Goal: Task Accomplishment & Management: Manage account settings

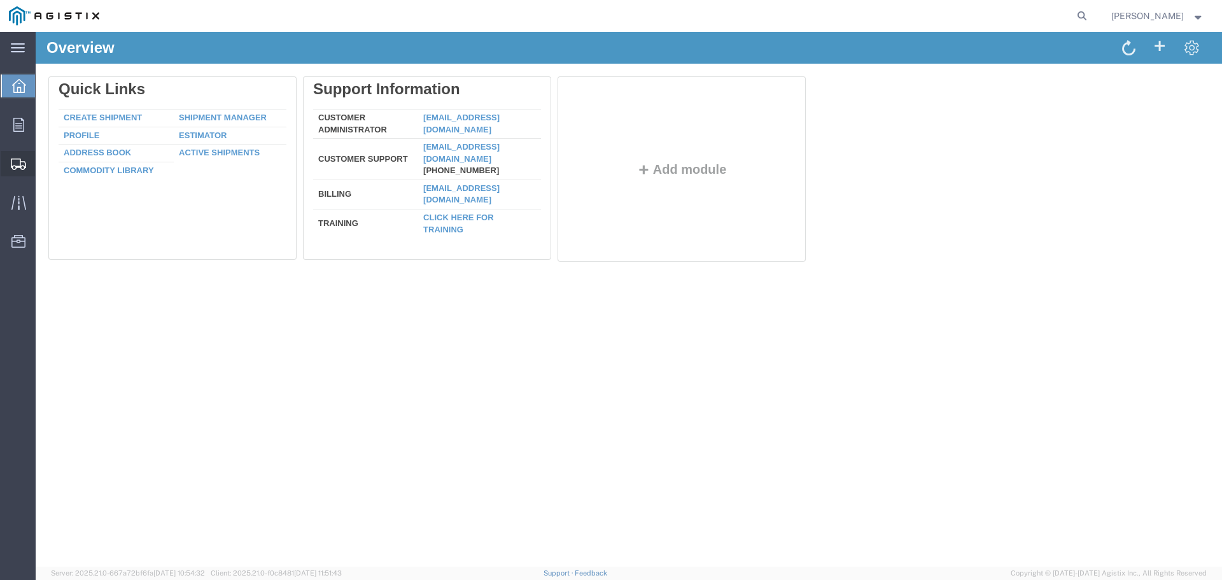
click at [44, 158] on span "Shipments" at bounding box center [39, 163] width 9 height 25
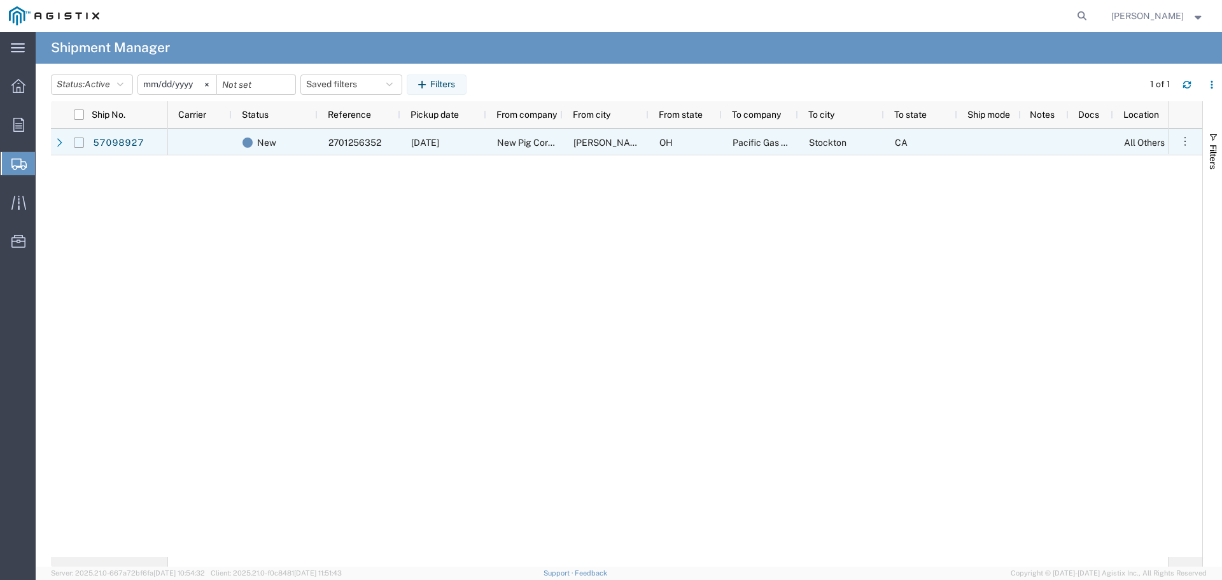
click at [78, 141] on input "Press Space to toggle row selection (unchecked)" at bounding box center [79, 142] width 10 height 10
checkbox input "true"
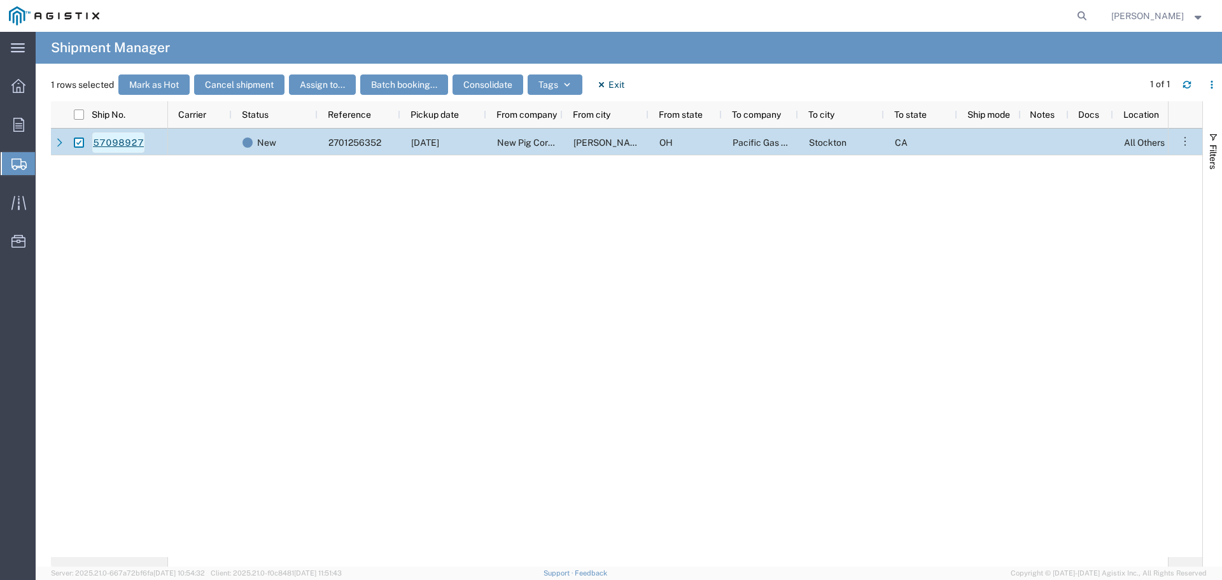
click at [117, 143] on link "57098927" at bounding box center [118, 142] width 52 height 20
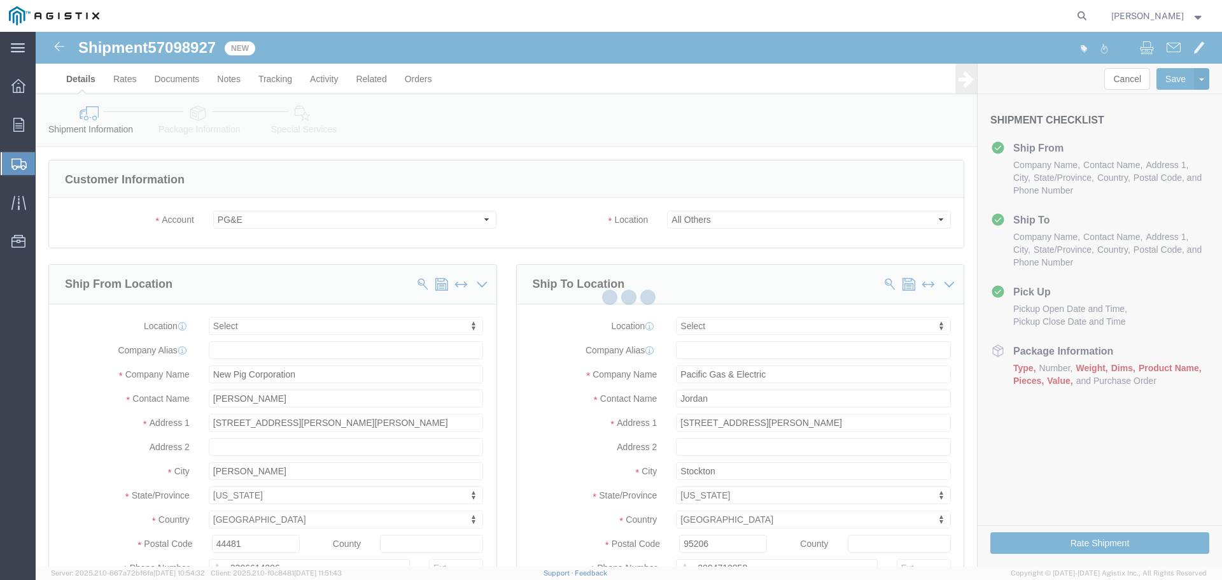
select select
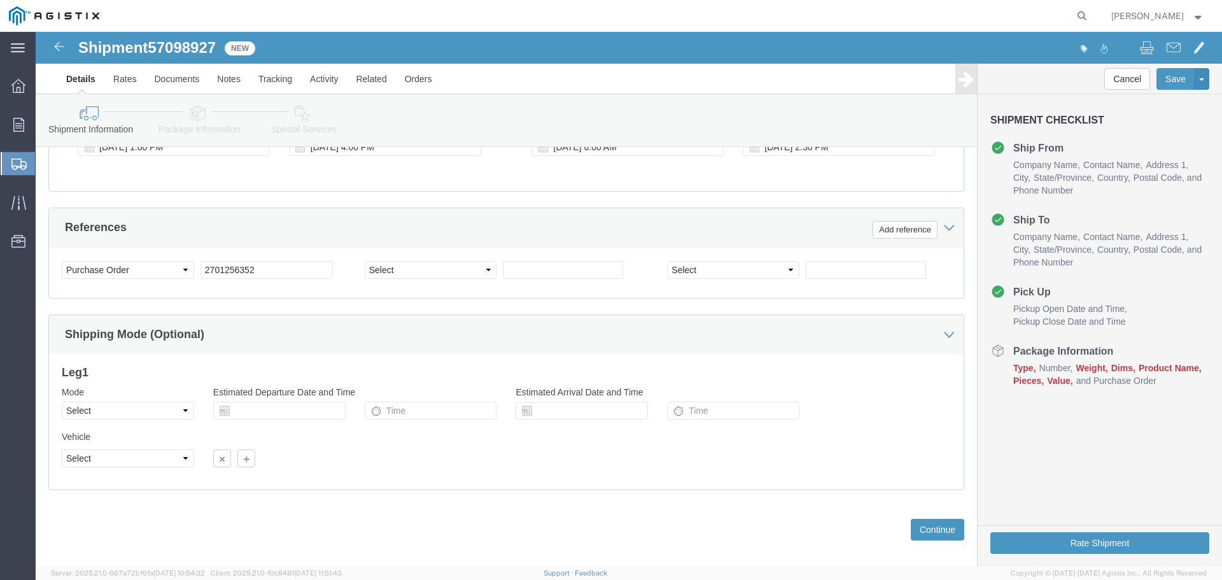
scroll to position [662, 0]
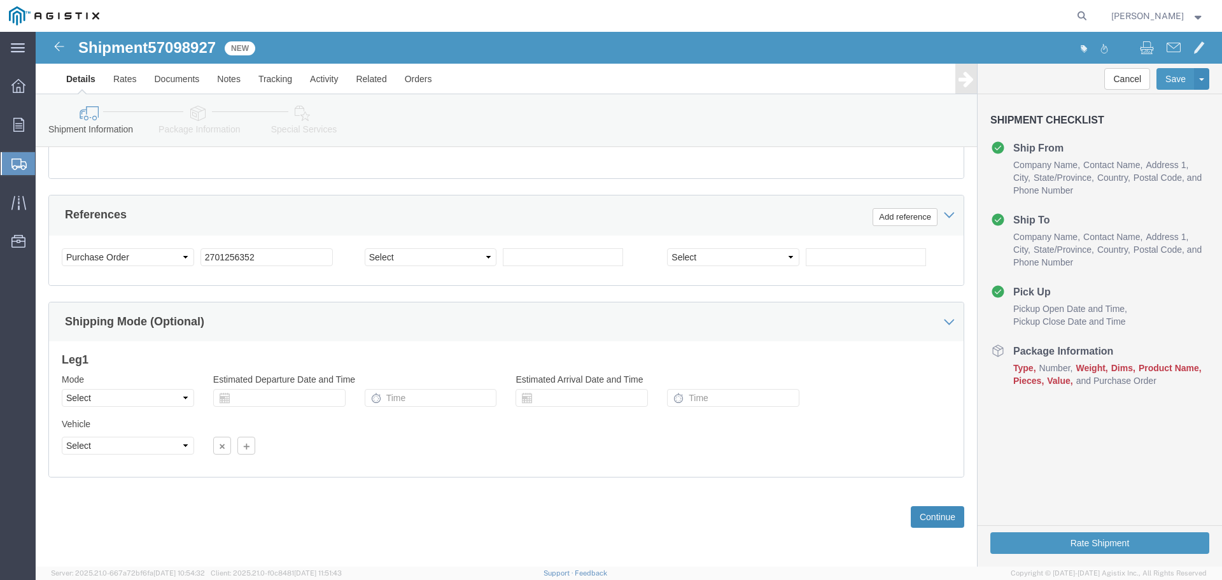
click button "Continue"
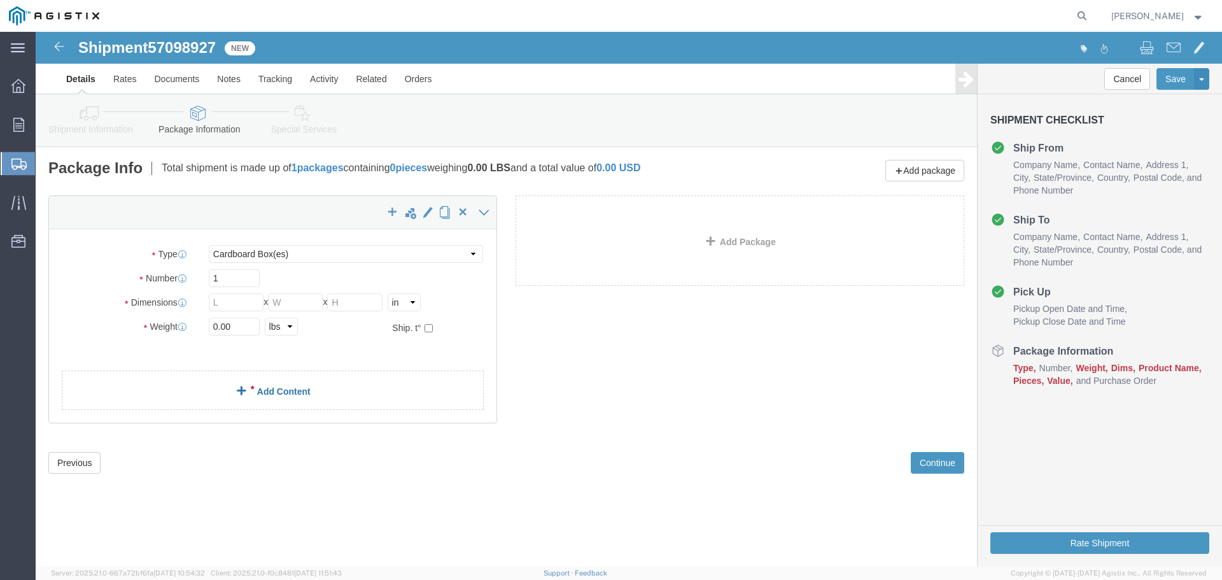
click link "Add Content"
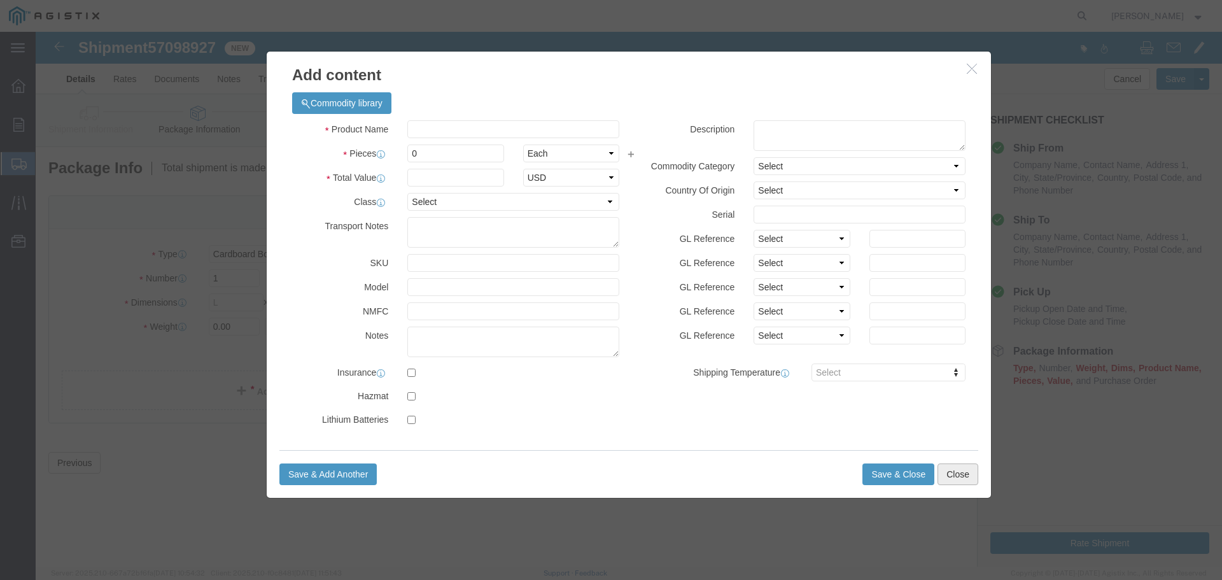
click button "Close"
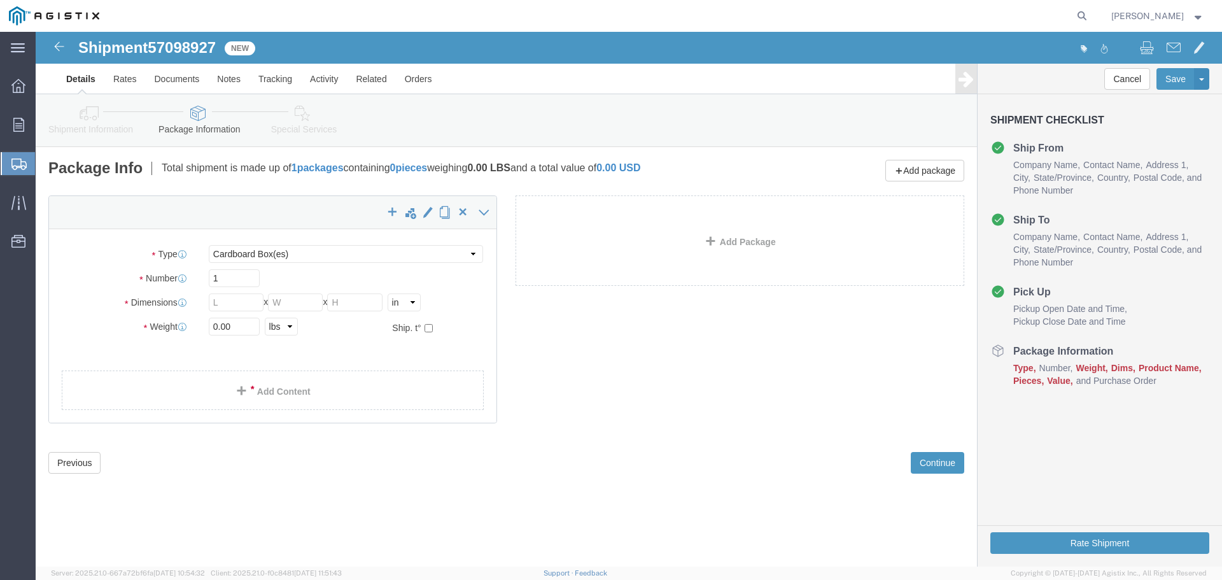
click link "Details"
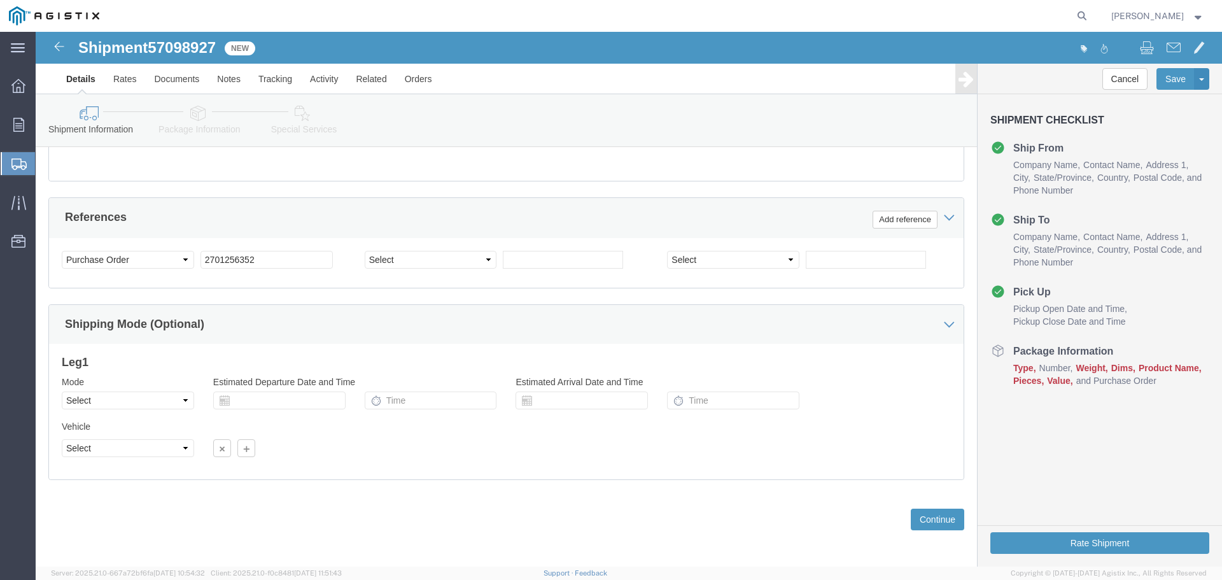
scroll to position [662, 0]
click button "Continue"
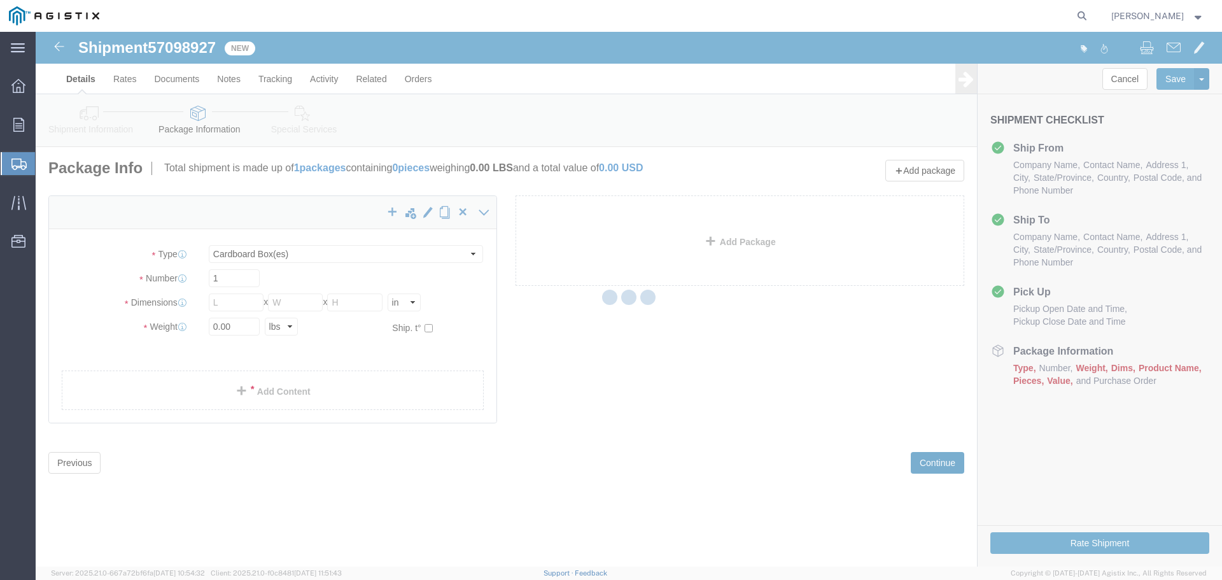
scroll to position [0, 0]
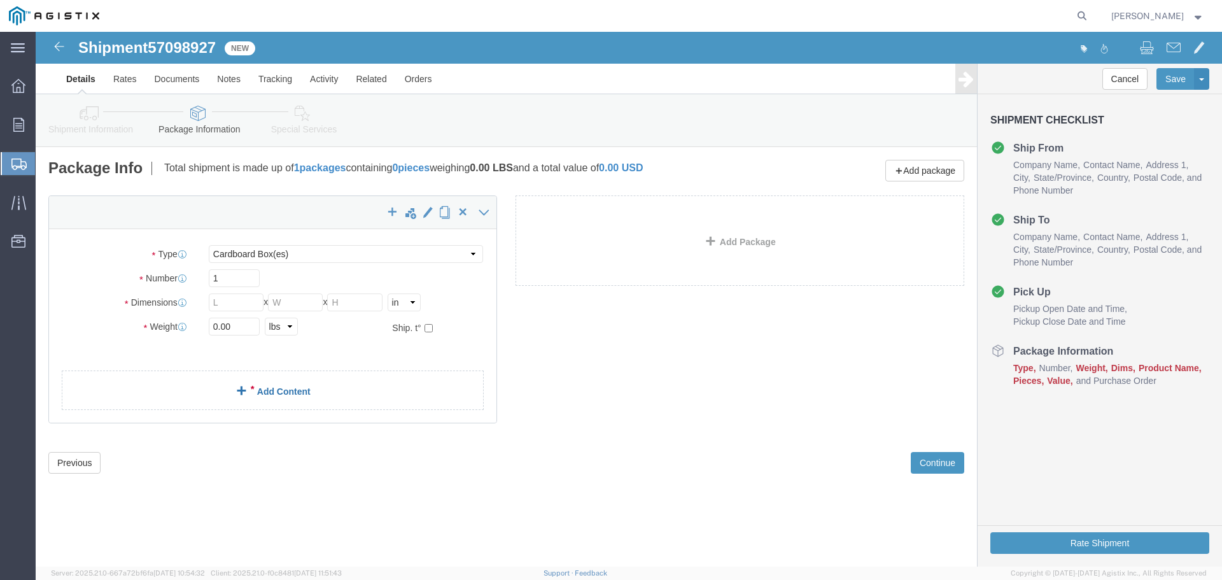
click link "Add Content"
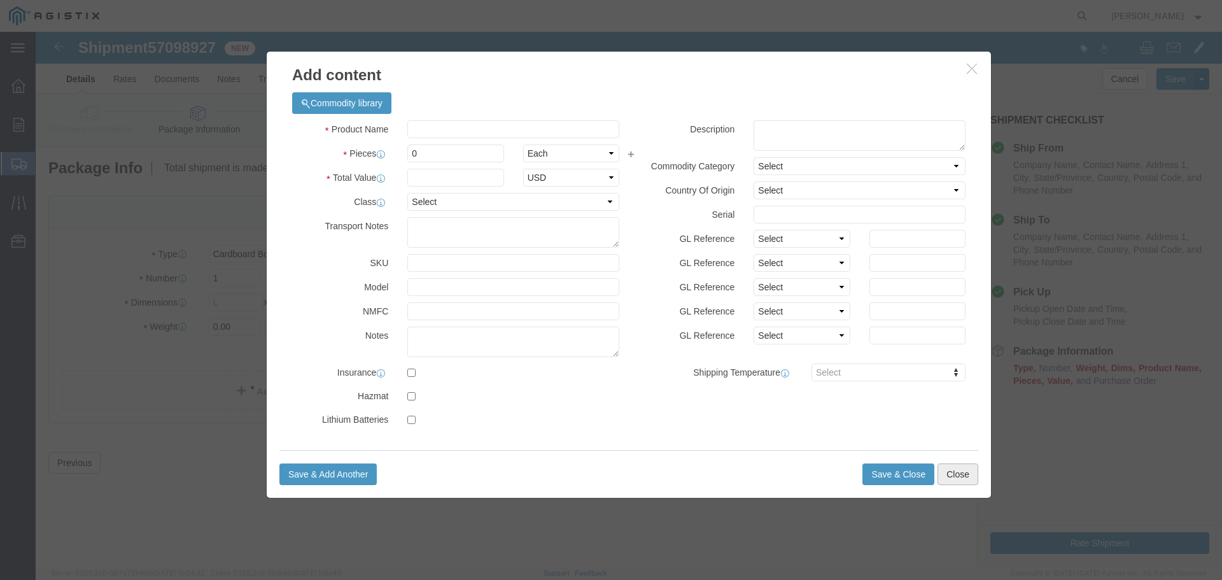
click button "Close"
